Goal: Information Seeking & Learning: Learn about a topic

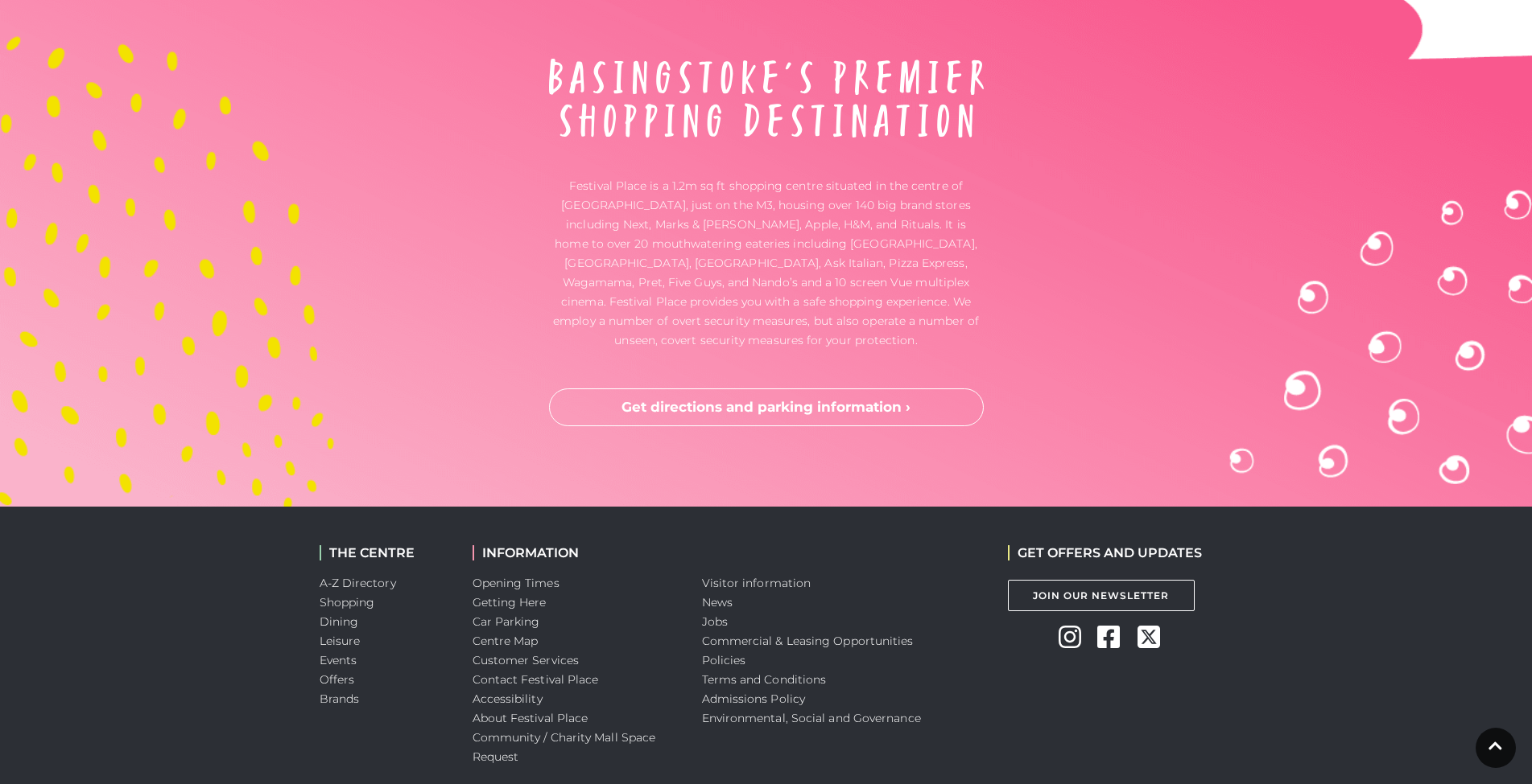
scroll to position [5333, 0]
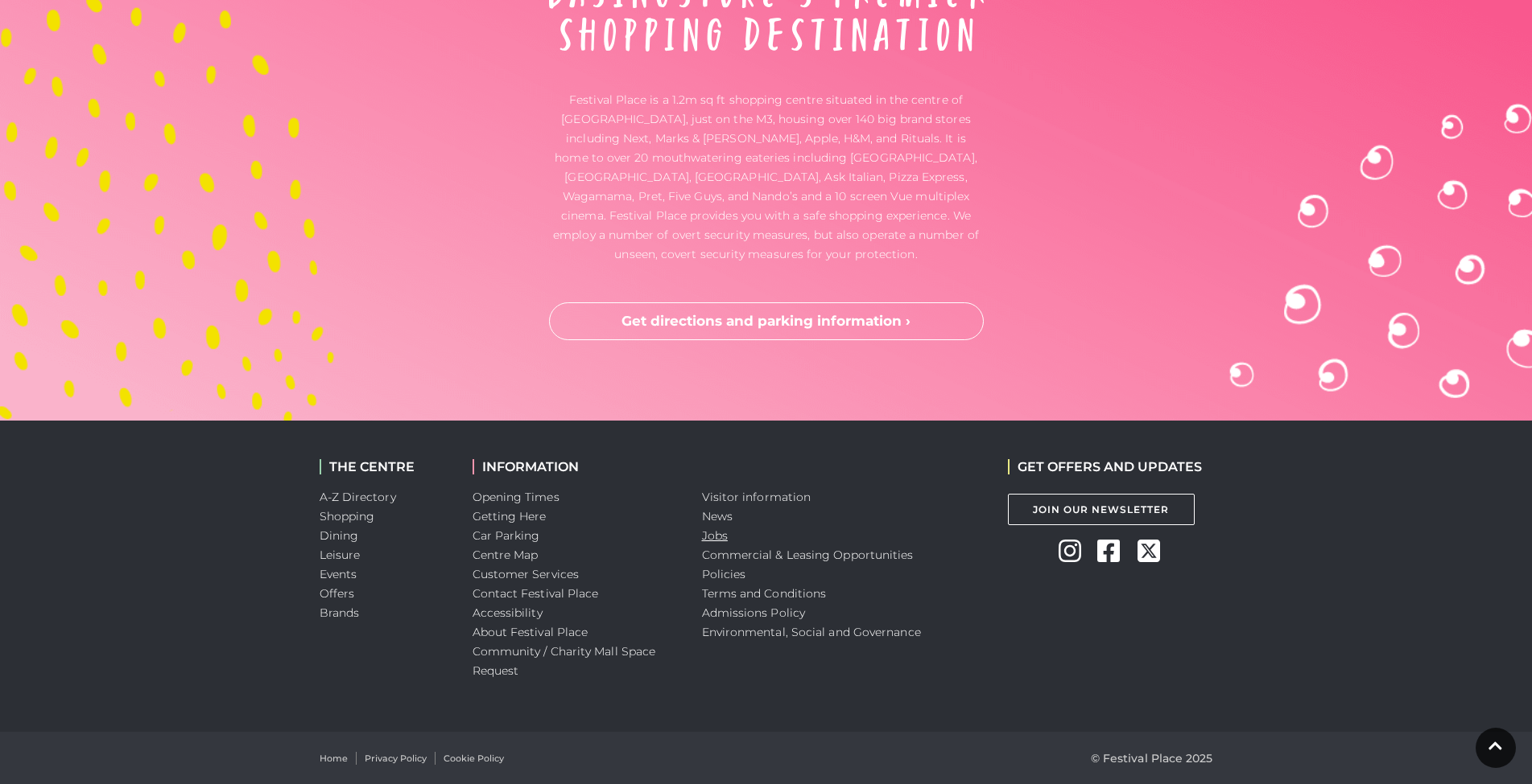
click at [714, 536] on link "Jobs" at bounding box center [715, 536] width 26 height 15
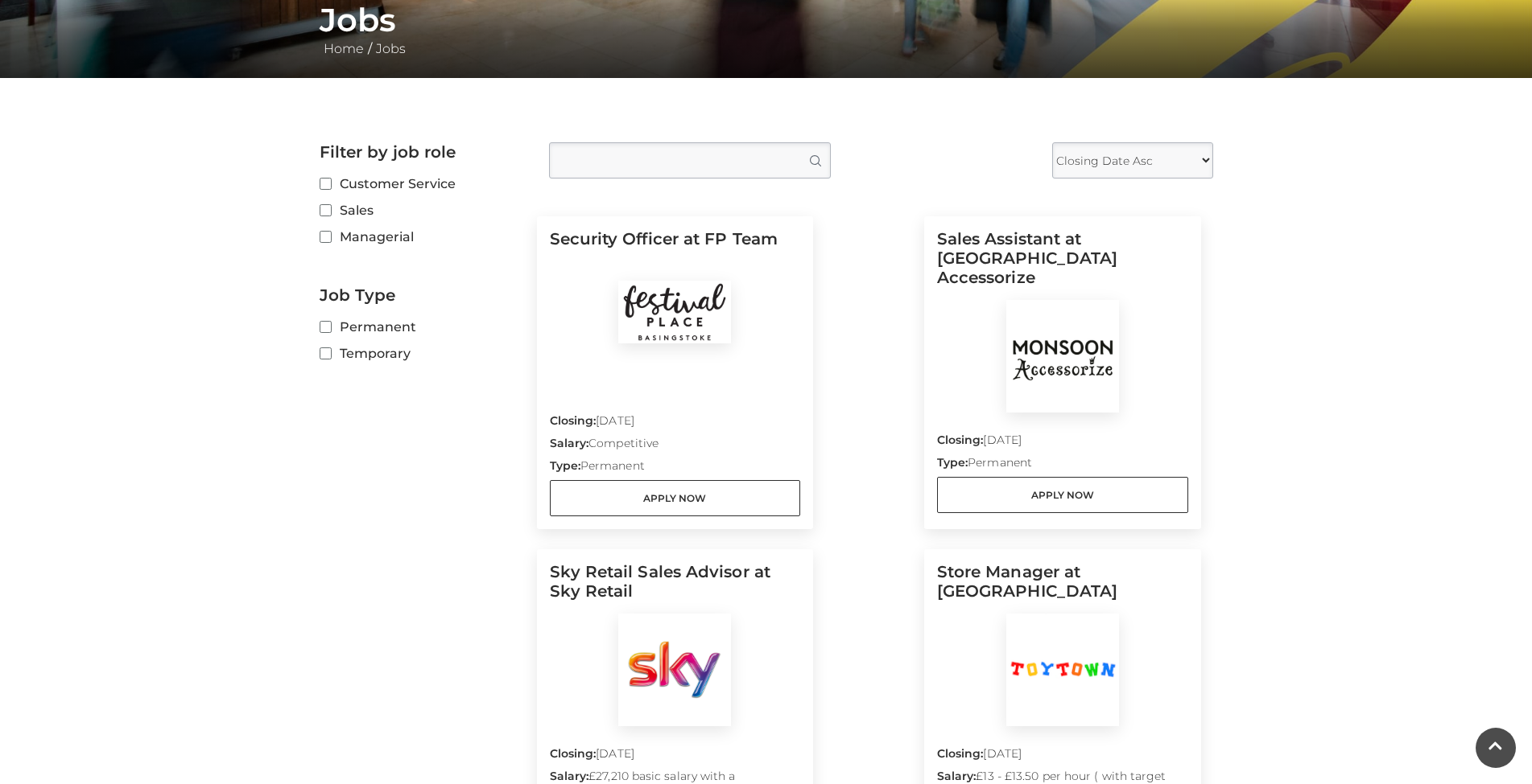
scroll to position [407, 0]
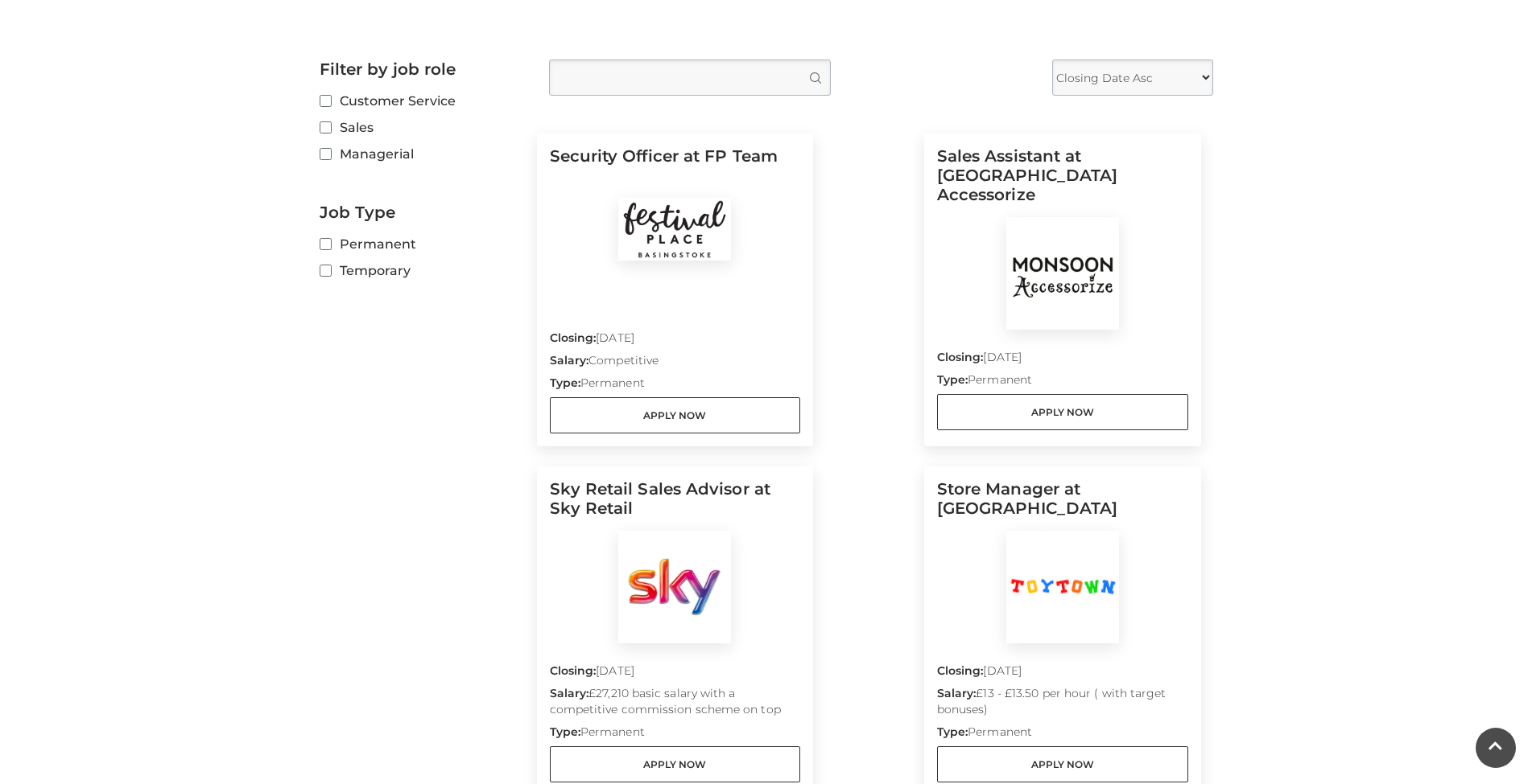
click at [747, 367] on p "Salary: Competitive" at bounding box center [675, 364] width 251 height 23
click at [715, 414] on link "Apply Now" at bounding box center [675, 416] width 251 height 37
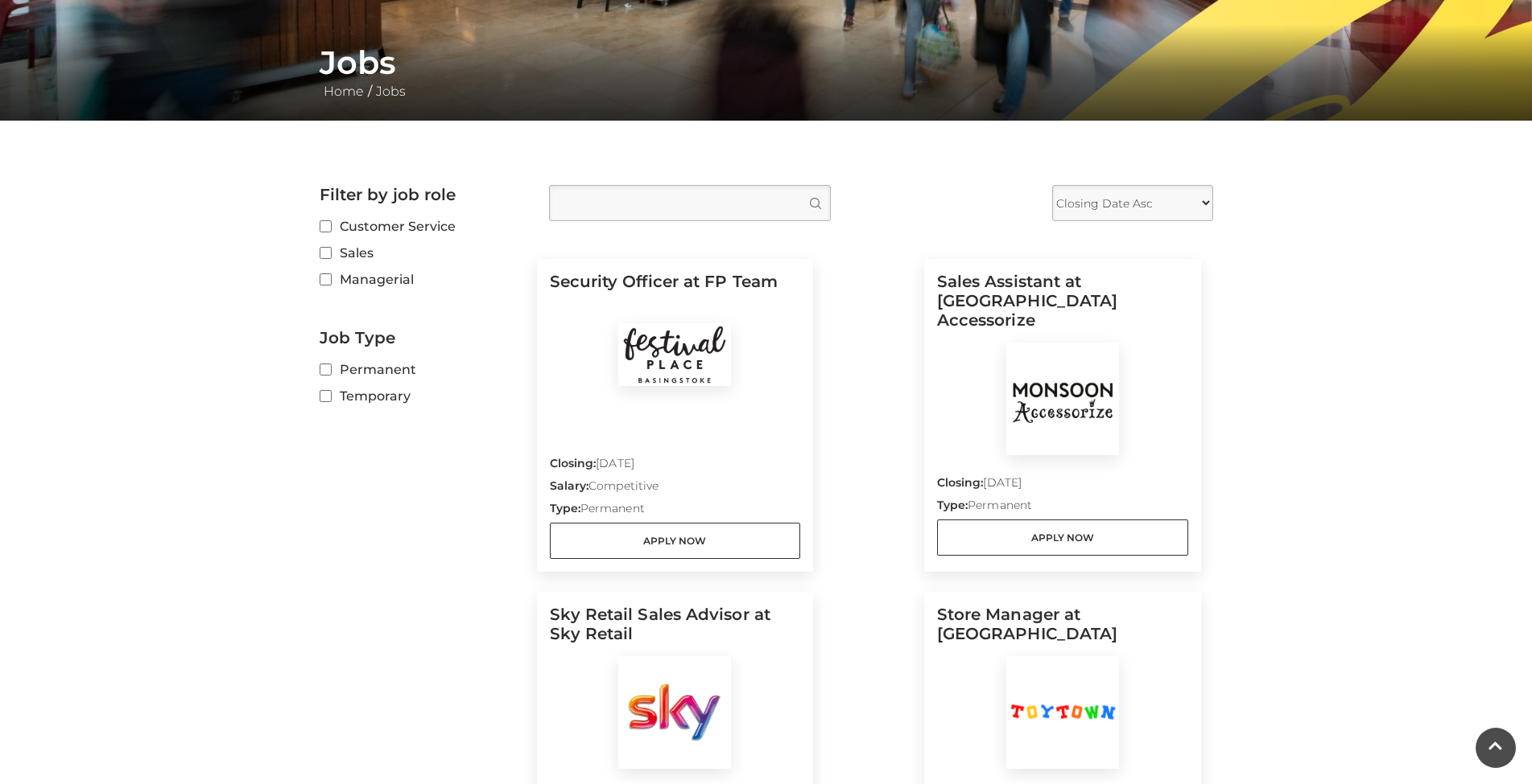
scroll to position [0, 0]
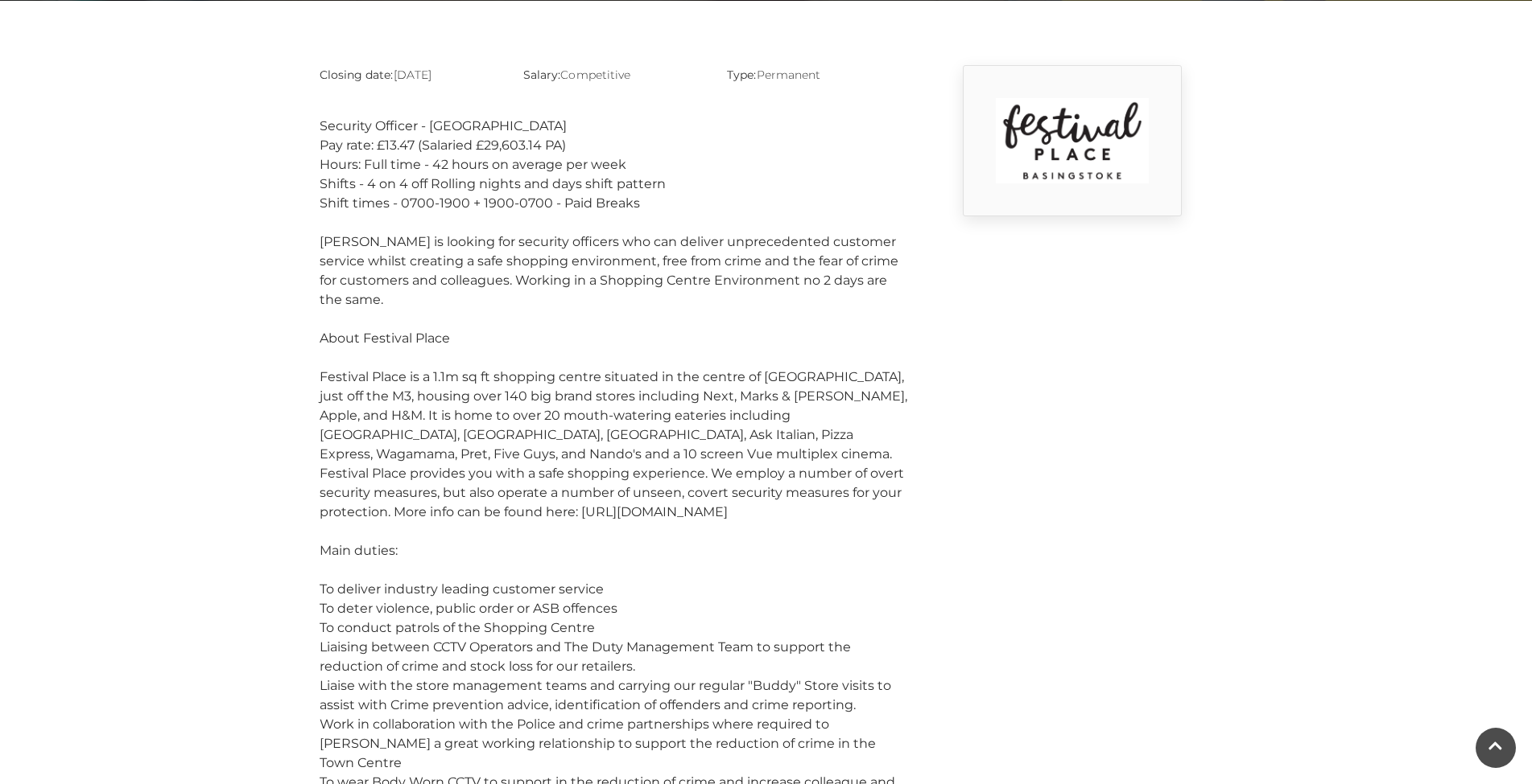
scroll to position [405, 0]
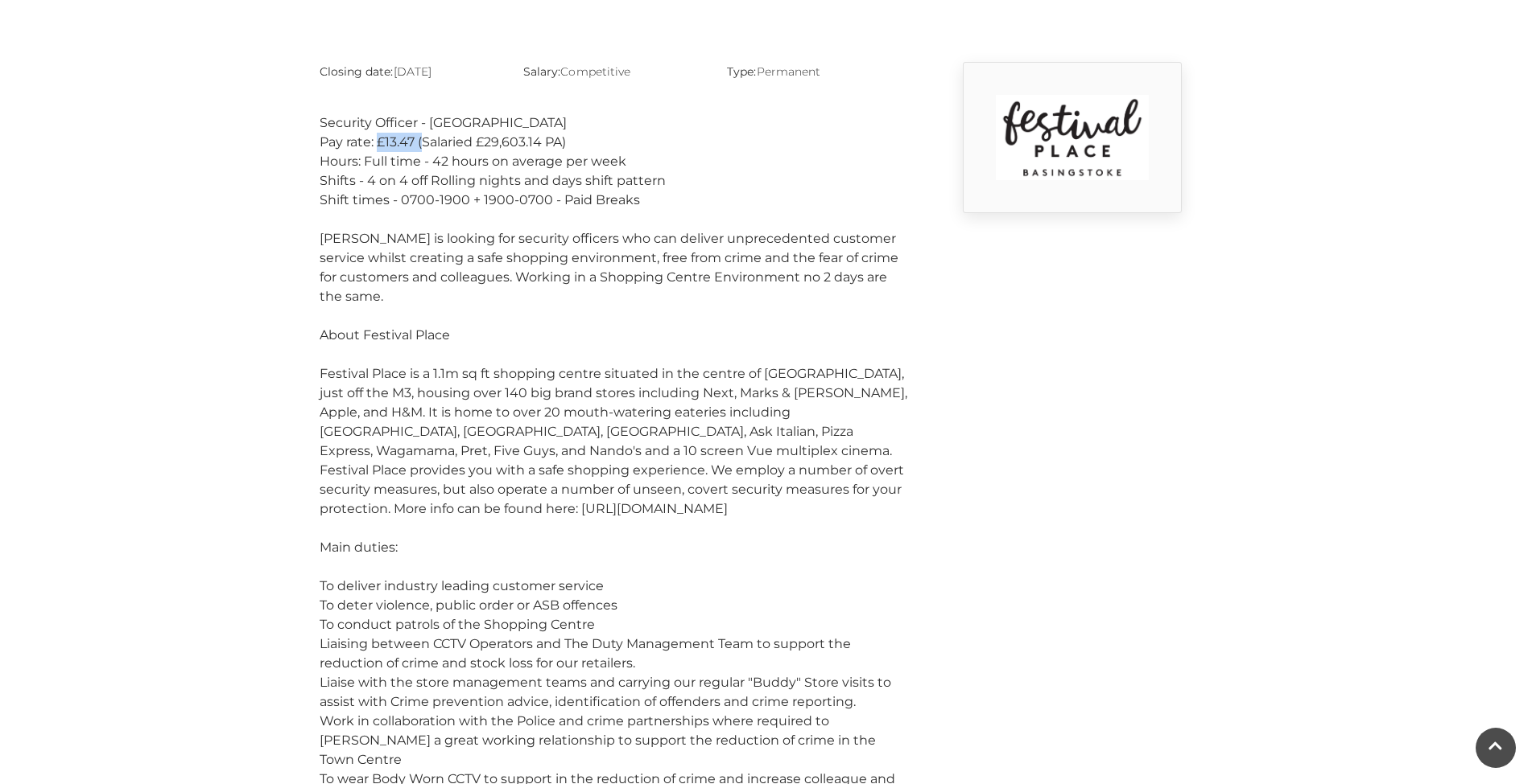
drag, startPoint x: 380, startPoint y: 137, endPoint x: 426, endPoint y: 140, distance: 46.1
click at [426, 140] on div "Pay rate: £13.47 (Salaried £29,603.14 PA)" at bounding box center [613, 142] width 587 height 19
click at [290, 169] on main "Security Officer at FP Team Home / Jobs / Security Officer at FP Team Closing d…" at bounding box center [766, 797] width 1532 height 2404
click at [286, 184] on main "Security Officer at FP Team Home / Jobs / Security Officer at FP Team Closing d…" at bounding box center [766, 797] width 1532 height 2404
click at [337, 190] on div "Shifts - 4 on 4 off Rolling nights and days shift pattern" at bounding box center [613, 180] width 587 height 19
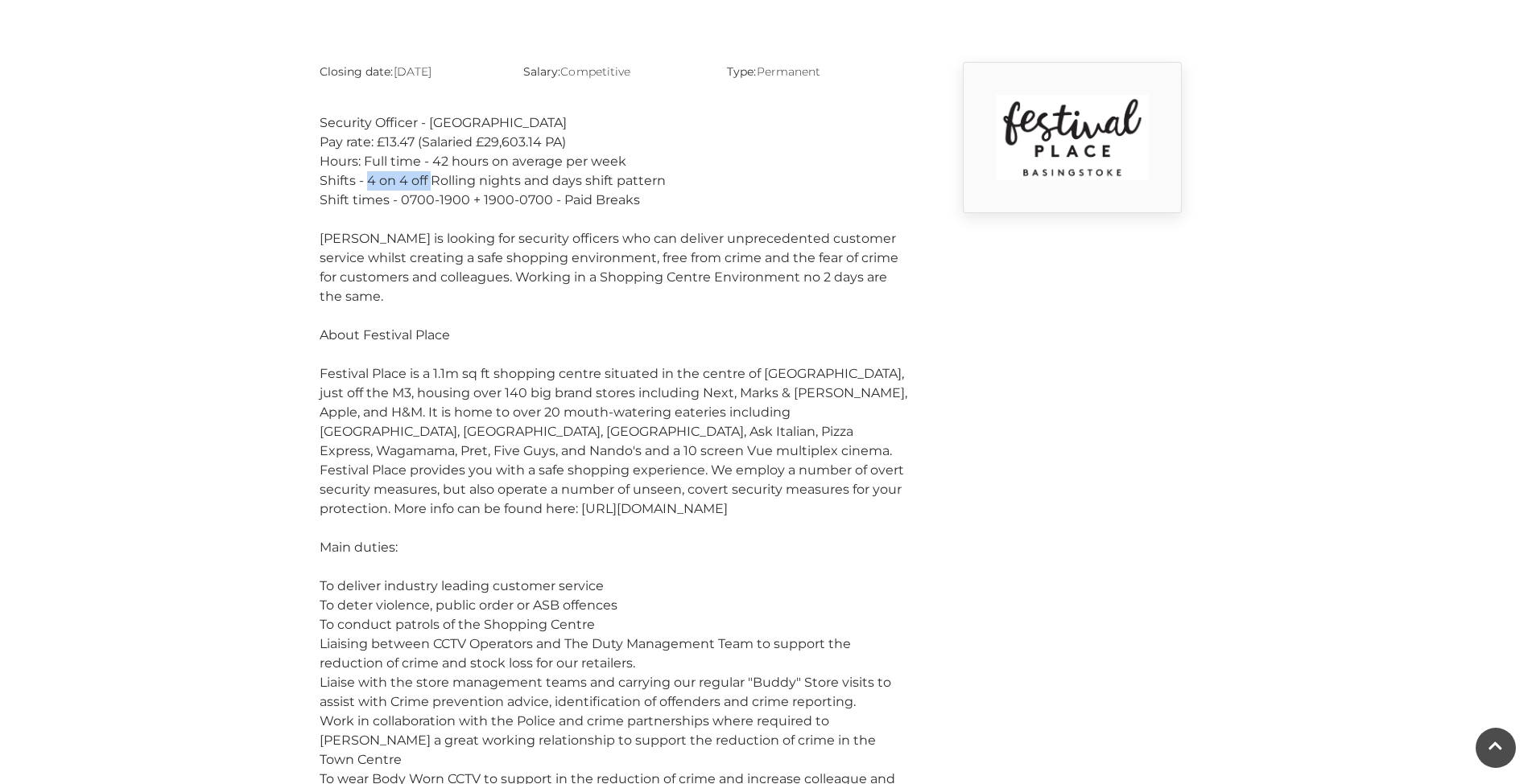
drag, startPoint x: 367, startPoint y: 180, endPoint x: 435, endPoint y: 180, distance: 68.0
click at [435, 180] on div "Shifts - 4 on 4 off Rolling nights and days shift pattern" at bounding box center [613, 180] width 587 height 19
click at [297, 216] on main "Security Officer at FP Team Home / Jobs / Security Officer at FP Team Closing d…" at bounding box center [766, 797] width 1532 height 2404
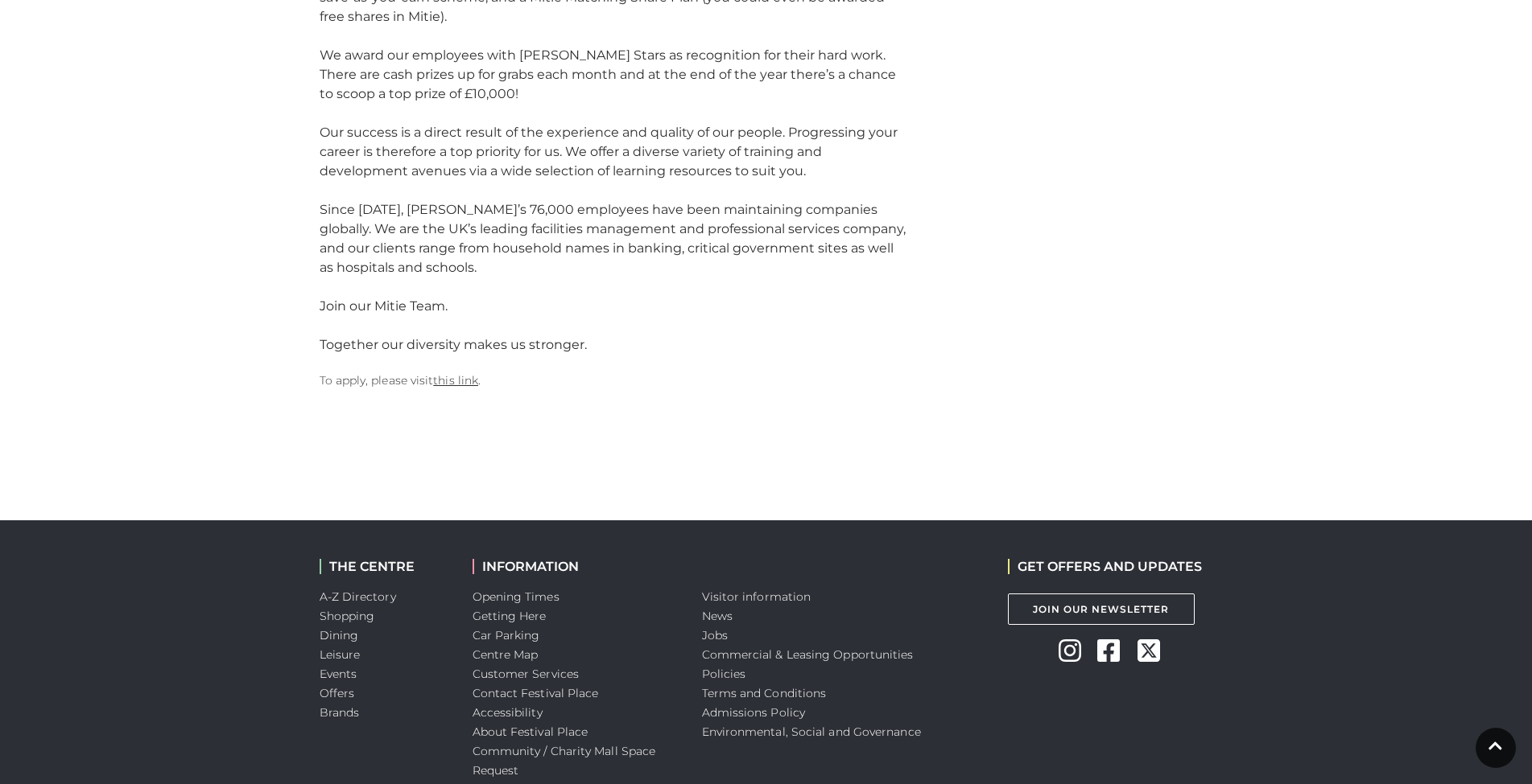
scroll to position [2001, 0]
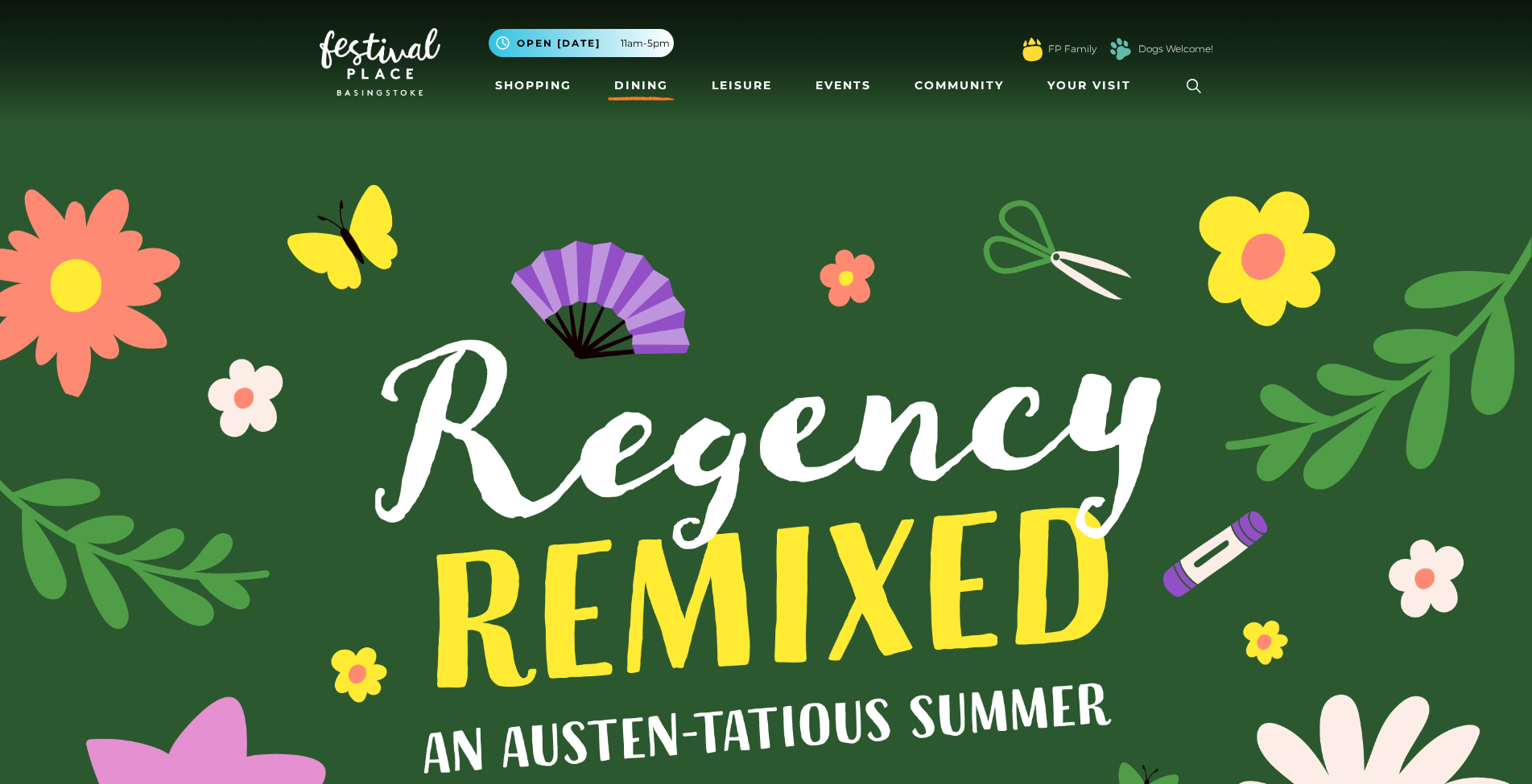
click at [659, 74] on link "Dining" at bounding box center [640, 85] width 67 height 30
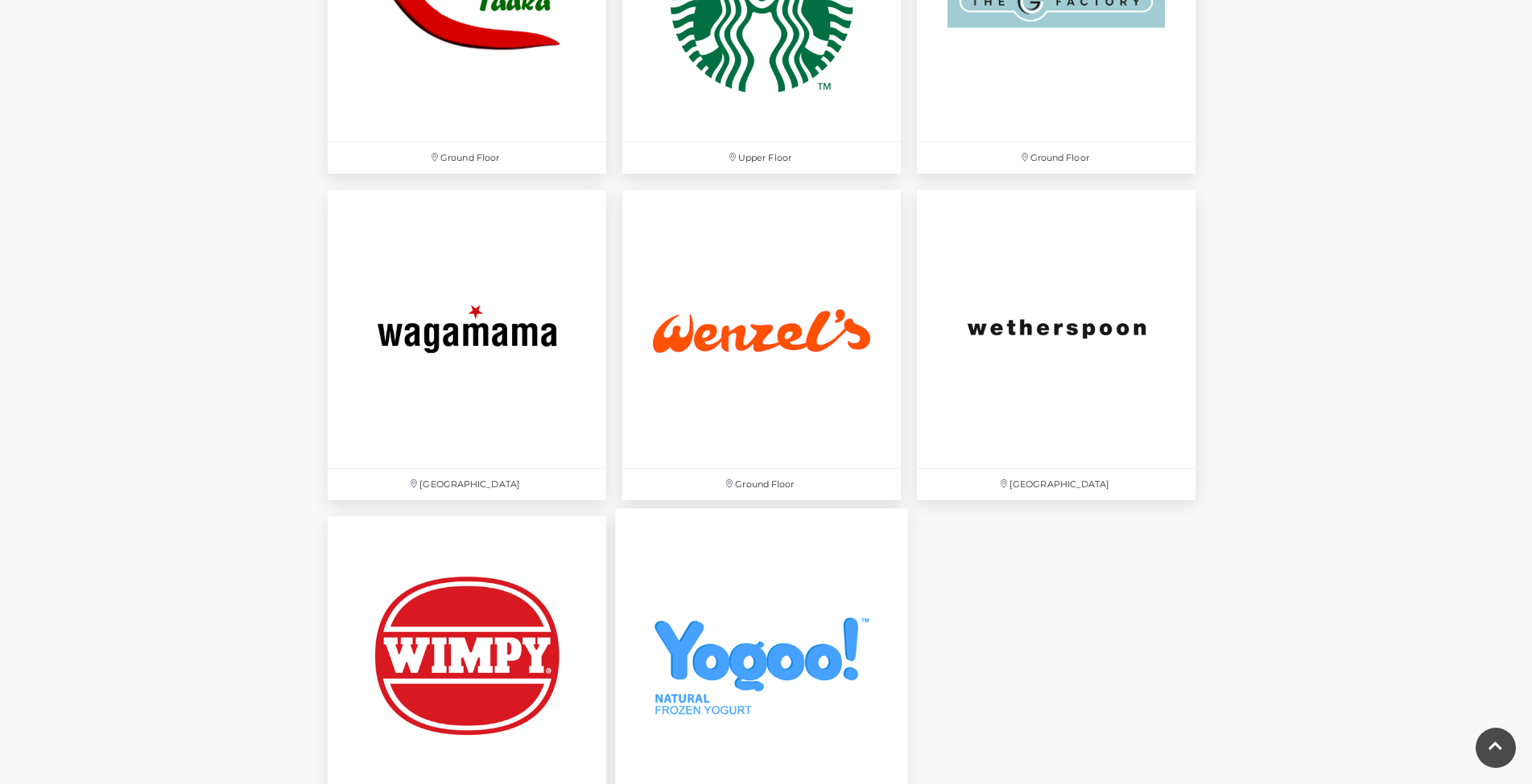
scroll to position [5624, 0]
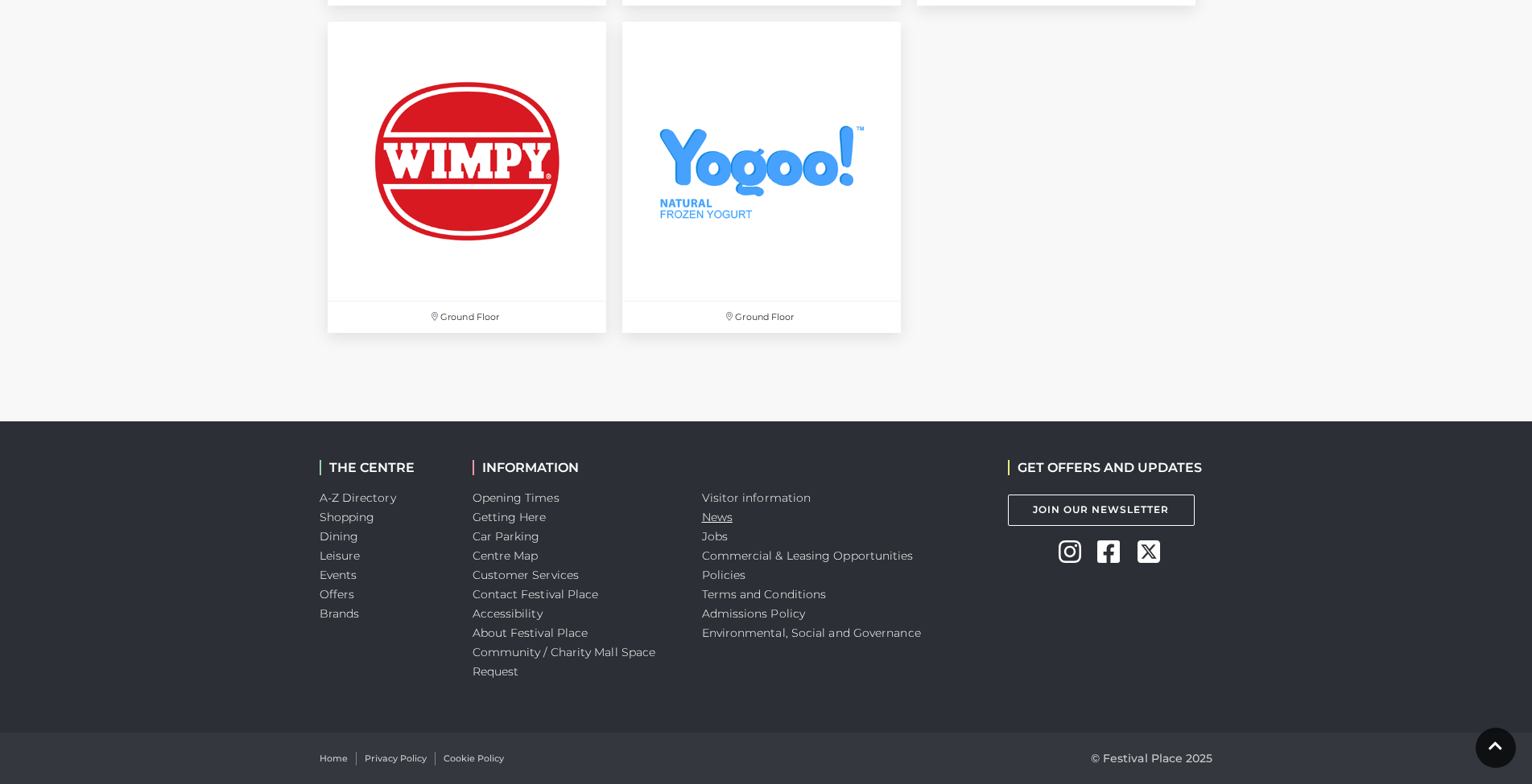
click at [728, 519] on link "News" at bounding box center [717, 517] width 30 height 15
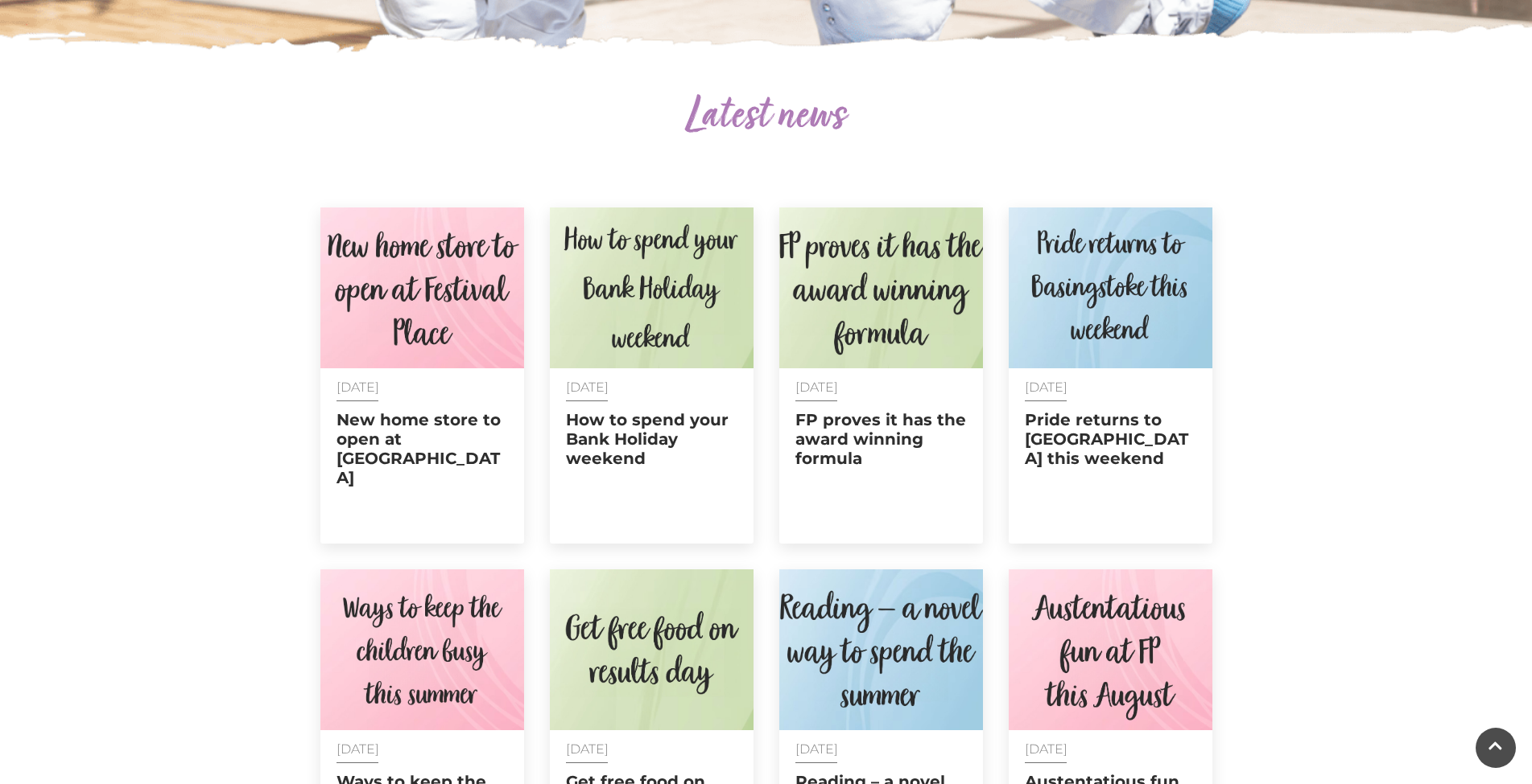
scroll to position [513, 0]
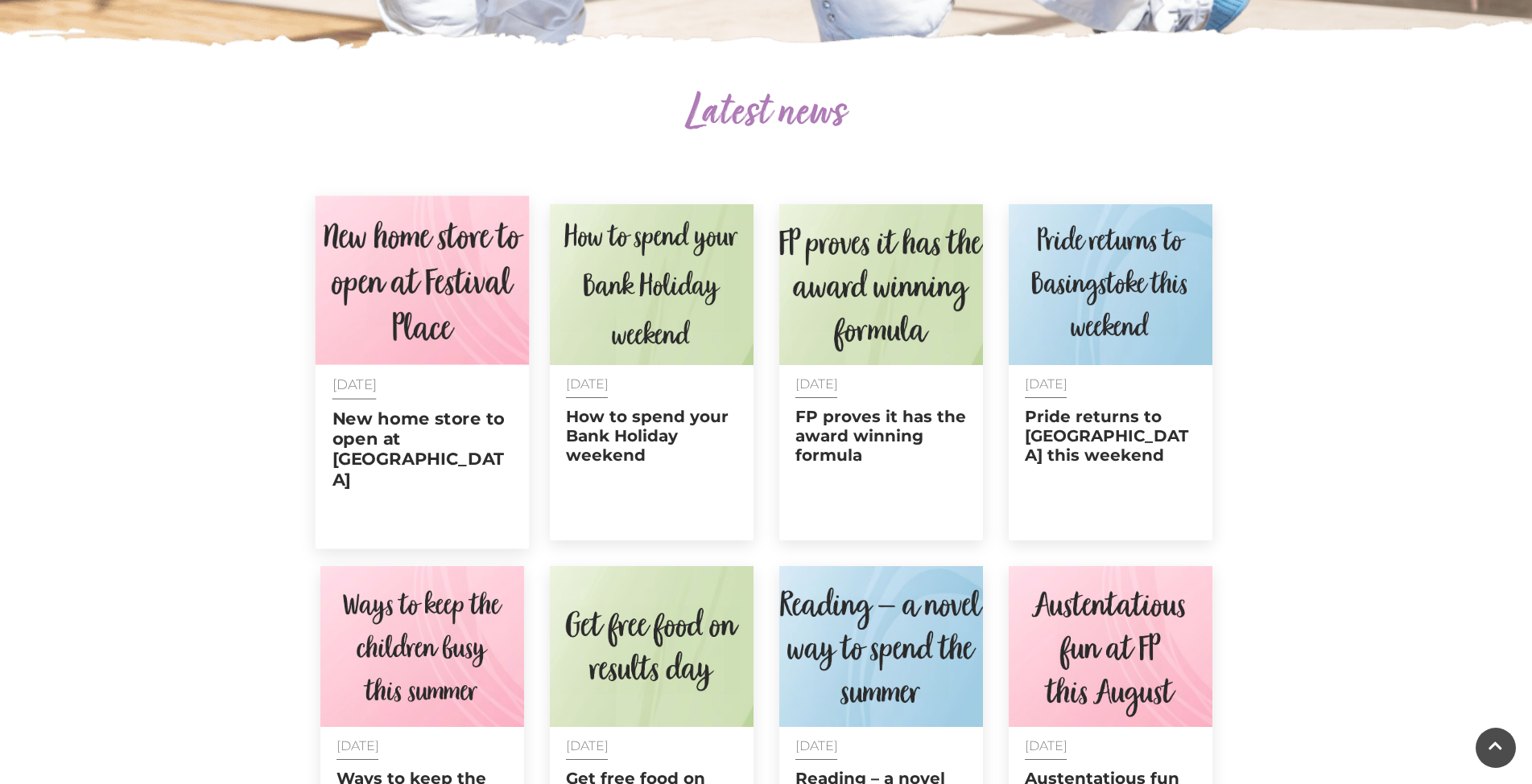
click at [395, 447] on h2 "New home store to open at [GEOGRAPHIC_DATA]" at bounding box center [421, 449] width 181 height 82
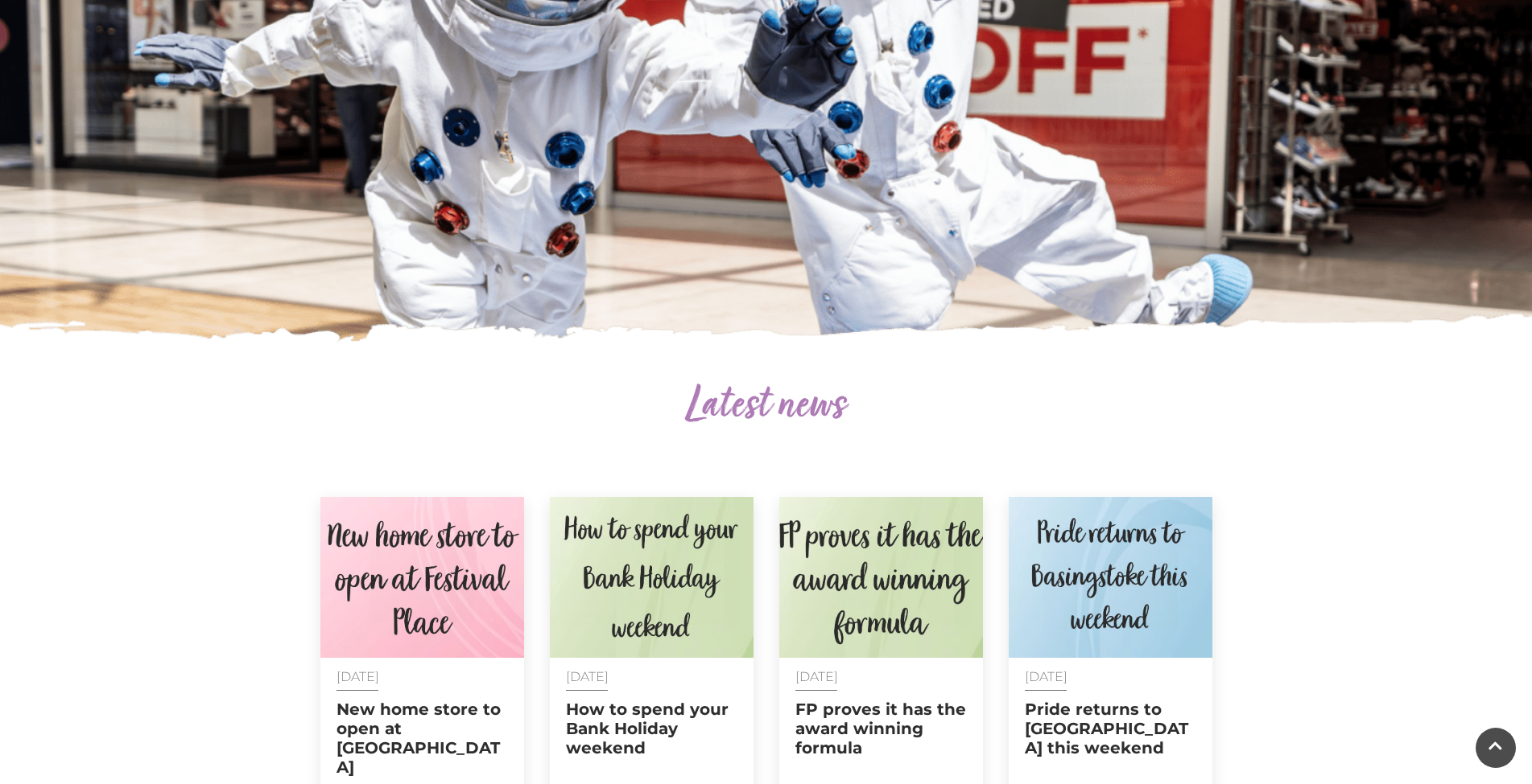
scroll to position [0, 0]
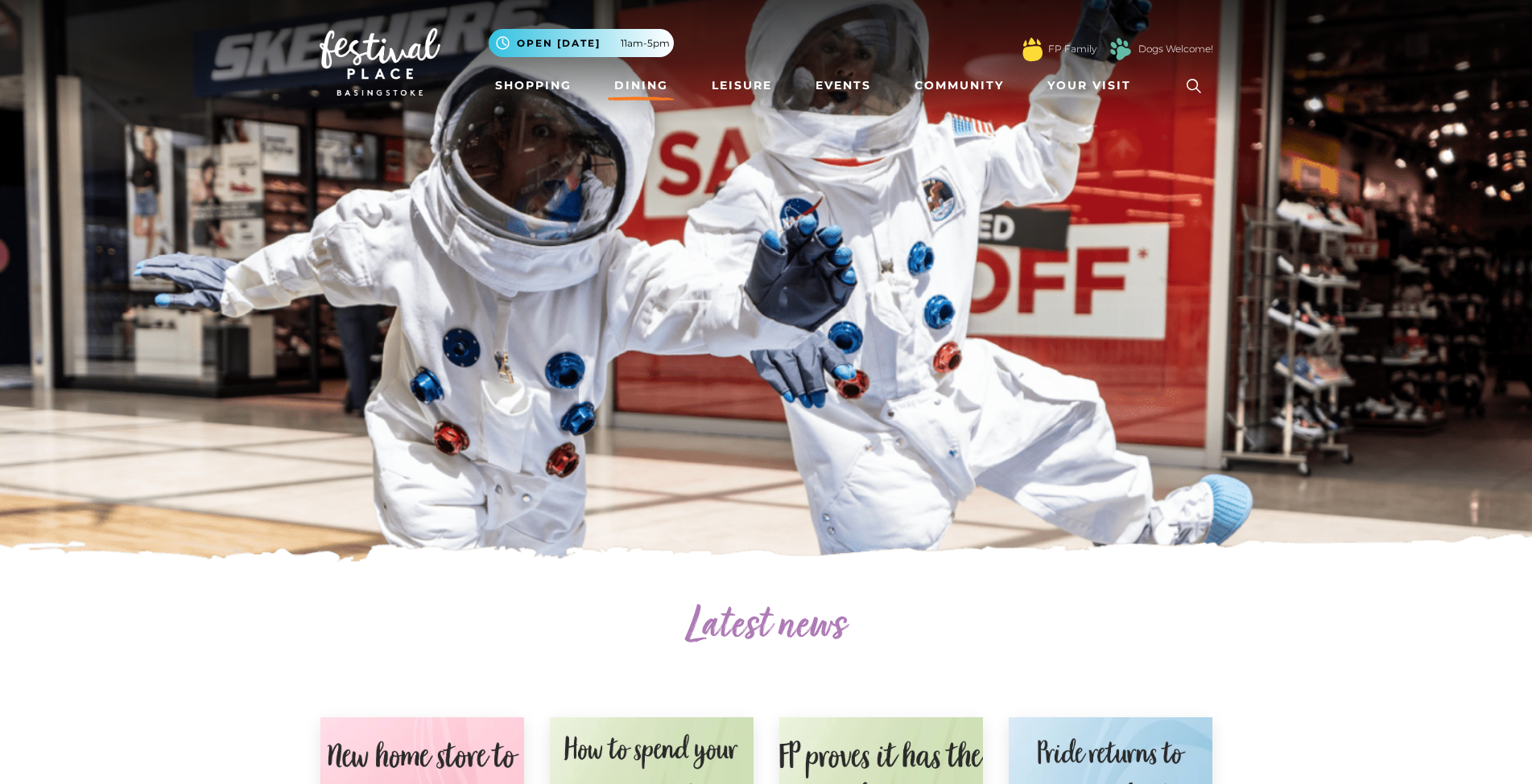
click at [632, 82] on link "Dining" at bounding box center [640, 85] width 67 height 30
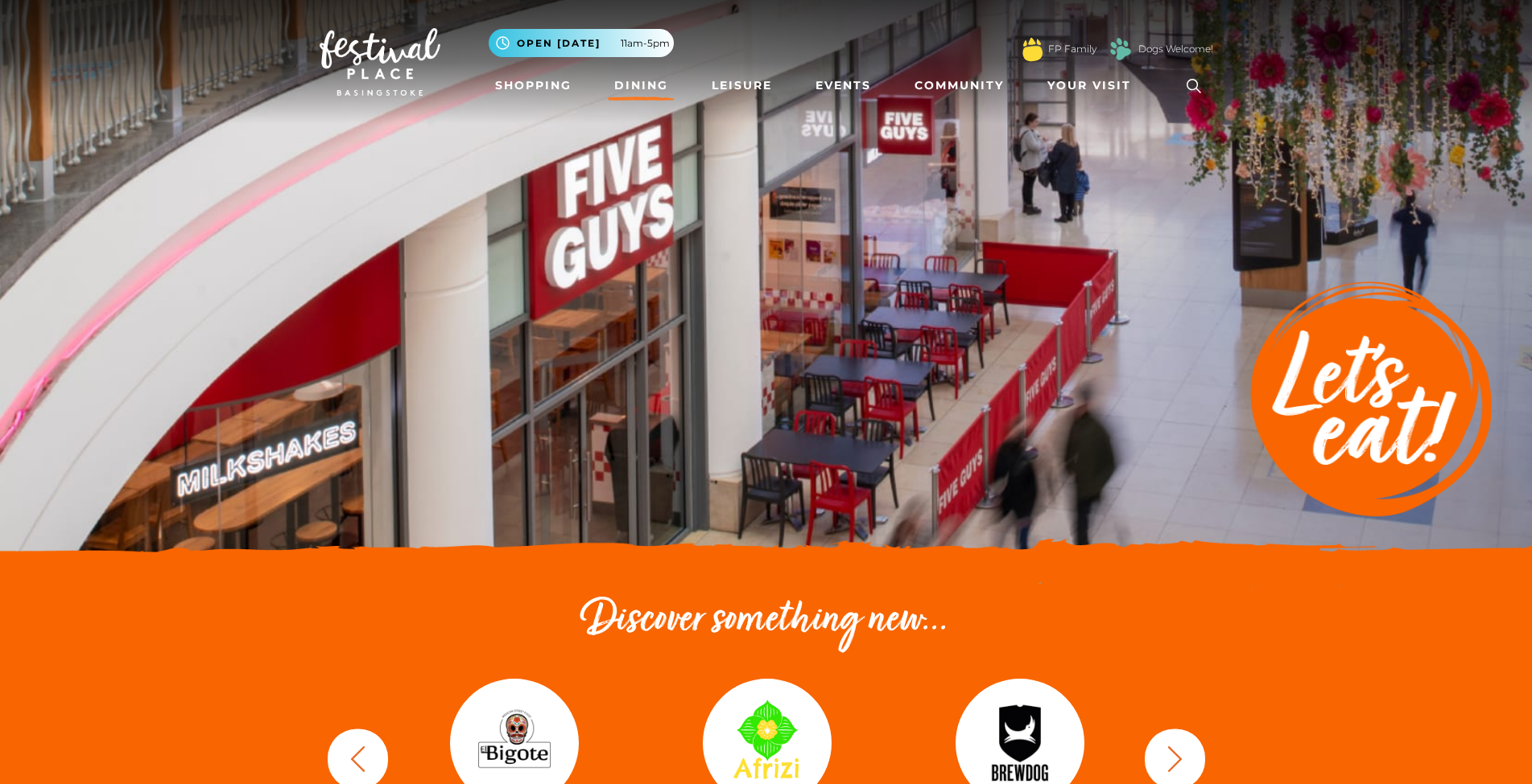
click at [1188, 87] on icon at bounding box center [1194, 86] width 24 height 24
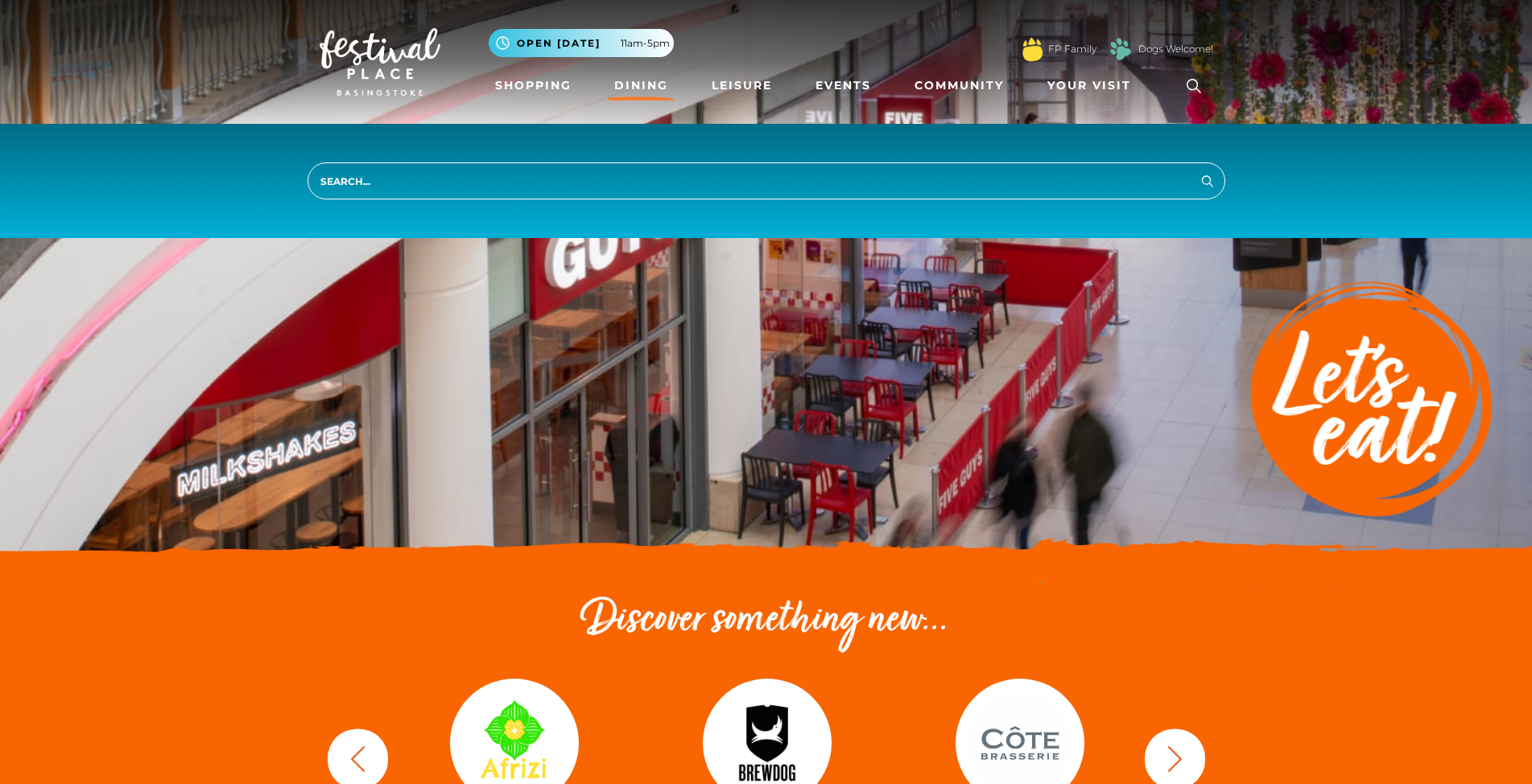
click at [678, 174] on input "search" at bounding box center [766, 180] width 917 height 37
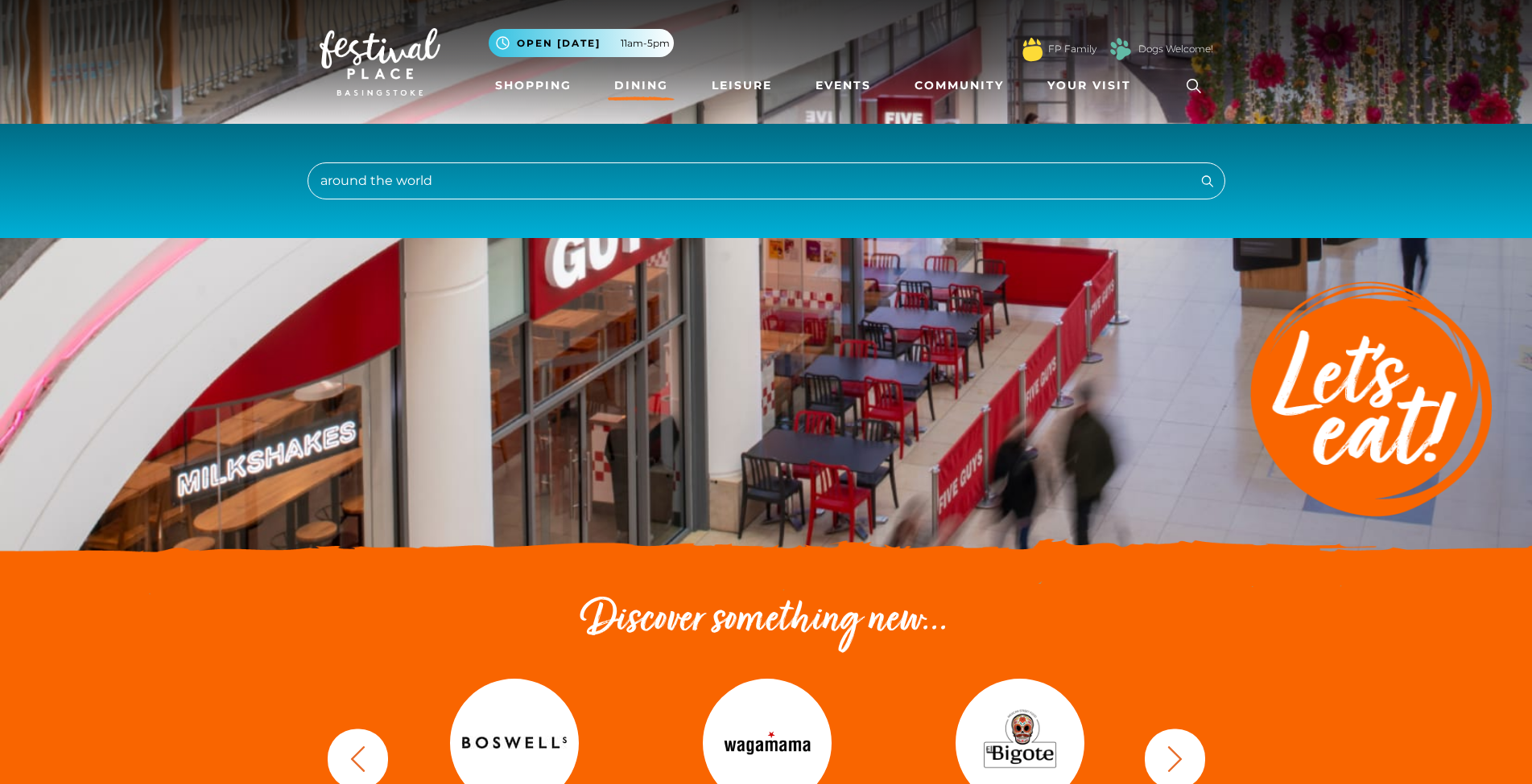
type input "around the world"
click at [1207, 180] on button "Search" at bounding box center [1207, 180] width 19 height 20
